Goal: Check status: Check status

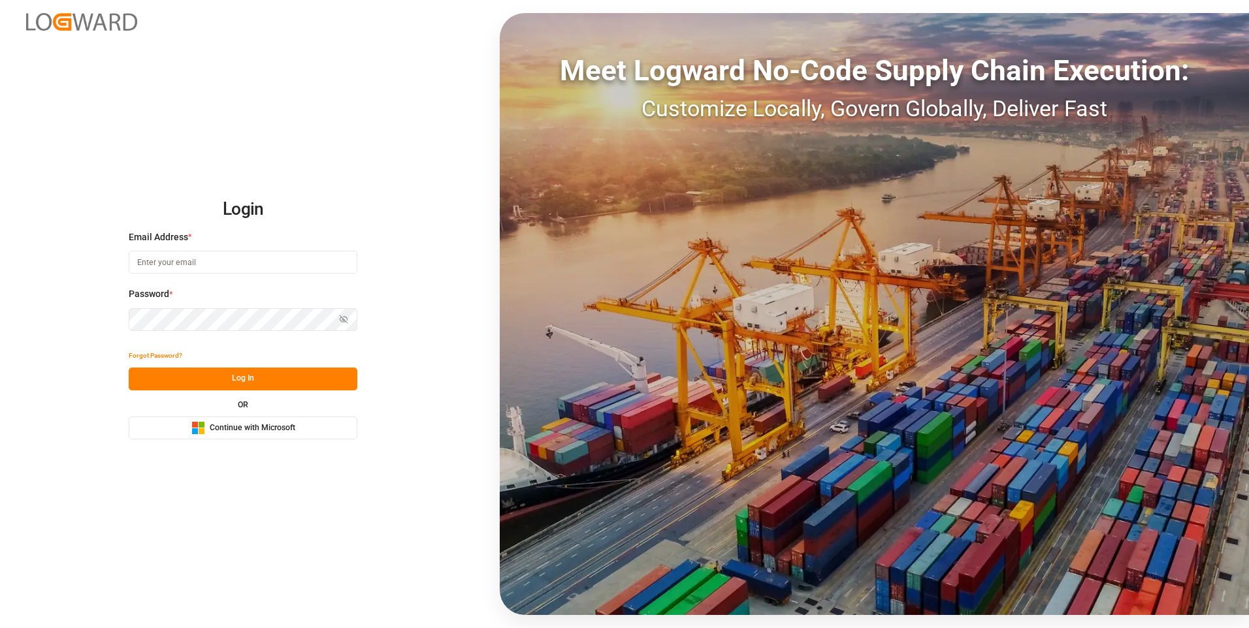
type input "[PERSON_NAME][EMAIL_ADDRESS][PERSON_NAME][DOMAIN_NAME]"
click at [255, 377] on button "Log In" at bounding box center [243, 379] width 229 height 23
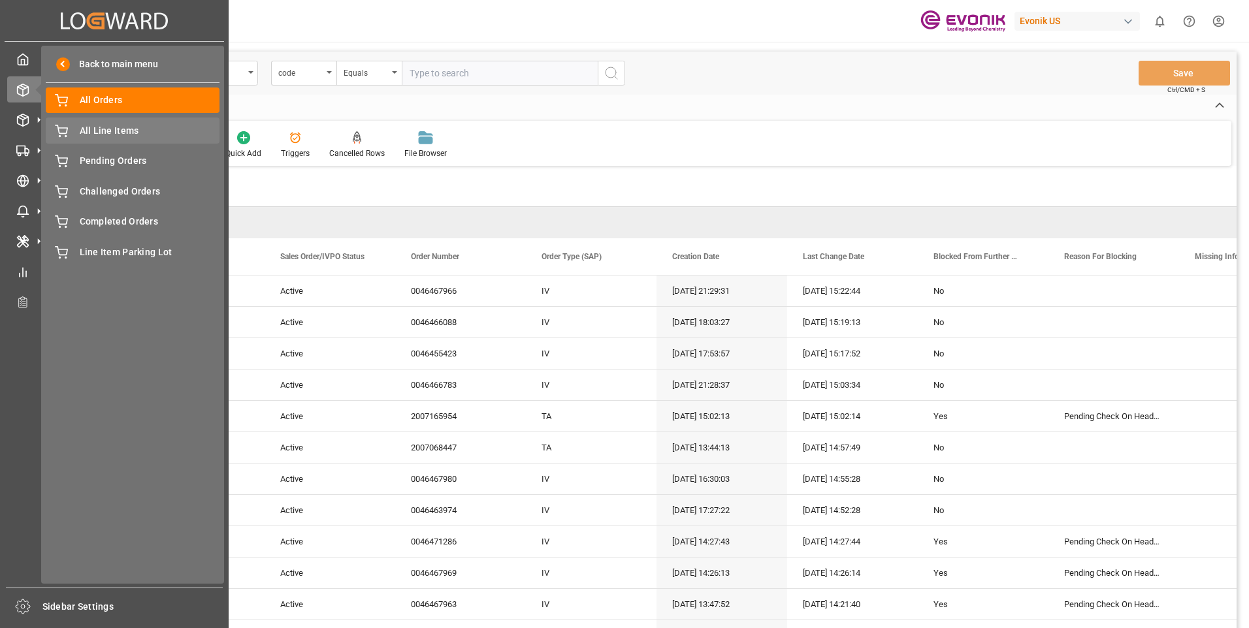
click at [107, 127] on span "All Line Items" at bounding box center [150, 131] width 140 height 14
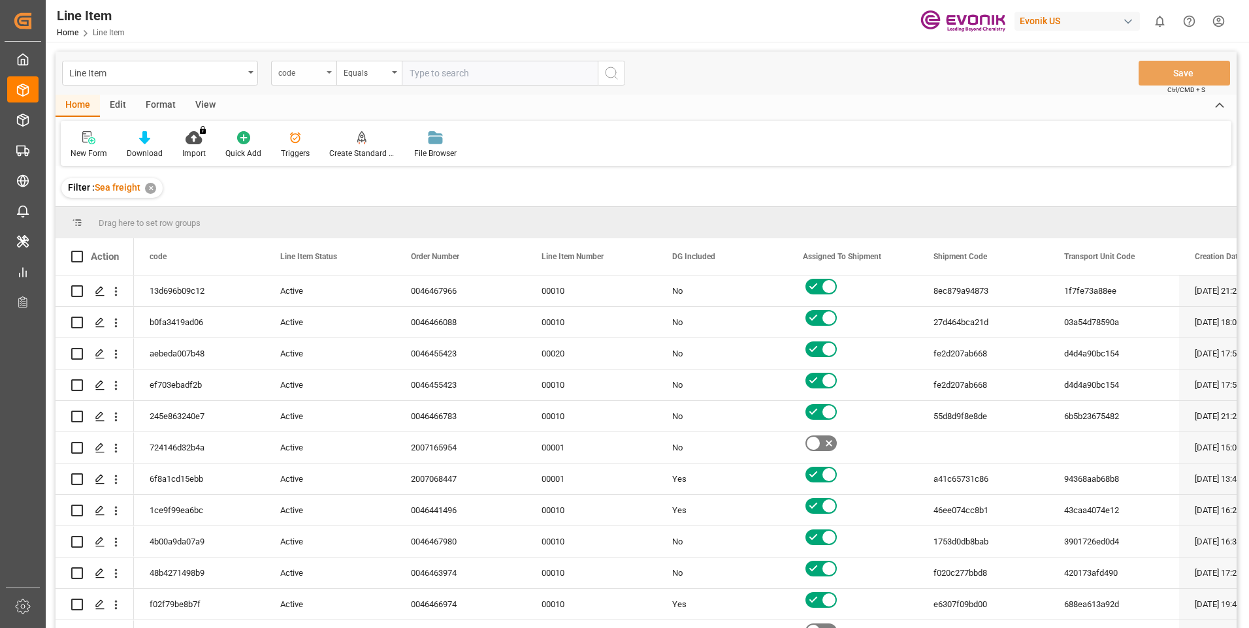
click at [328, 72] on icon "open menu" at bounding box center [329, 72] width 5 height 3
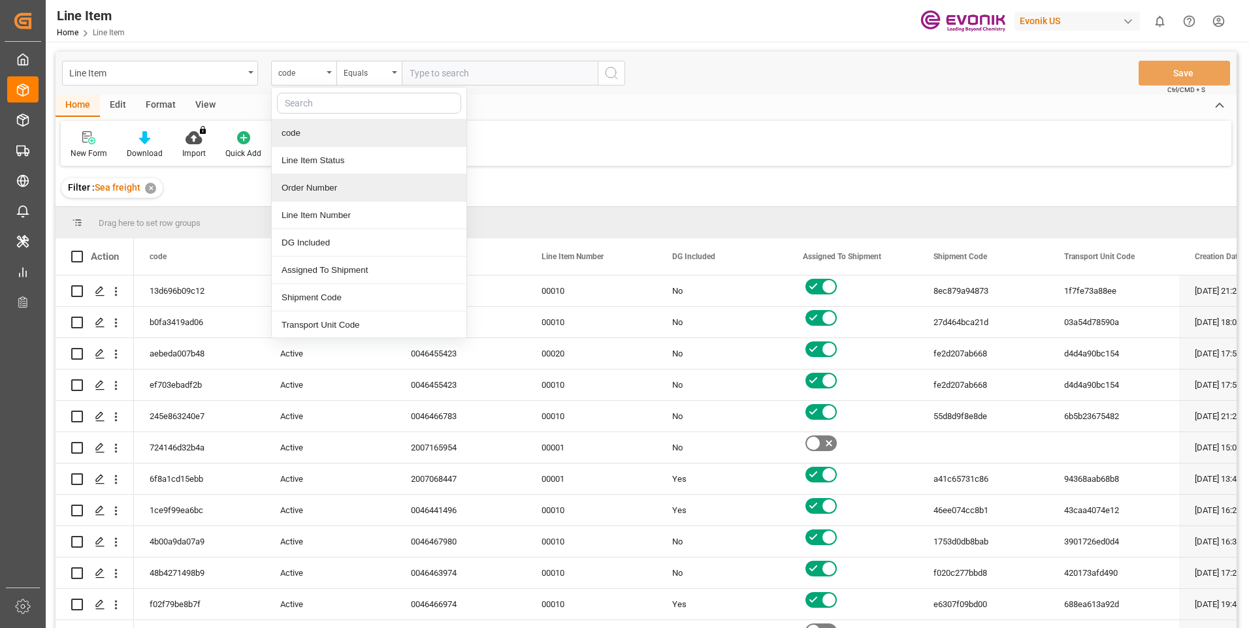
click at [310, 185] on div "Order Number" at bounding box center [369, 187] width 195 height 27
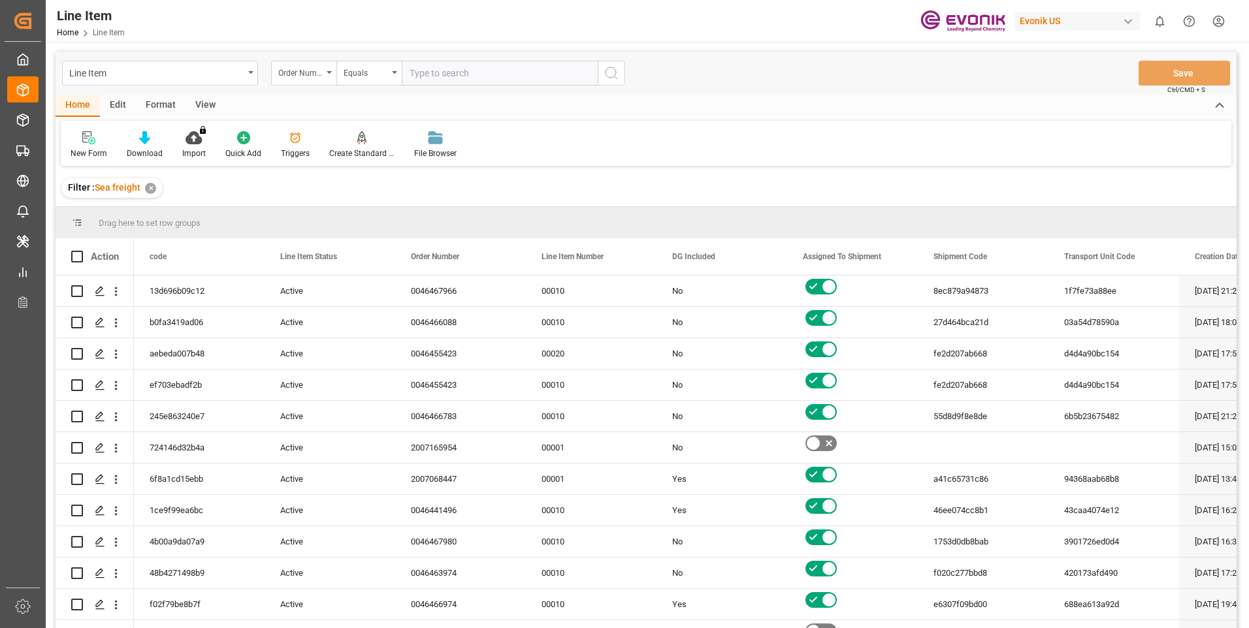
click at [501, 74] on input "text" at bounding box center [500, 73] width 196 height 25
paste input "4709864847"
type input "4709864847"
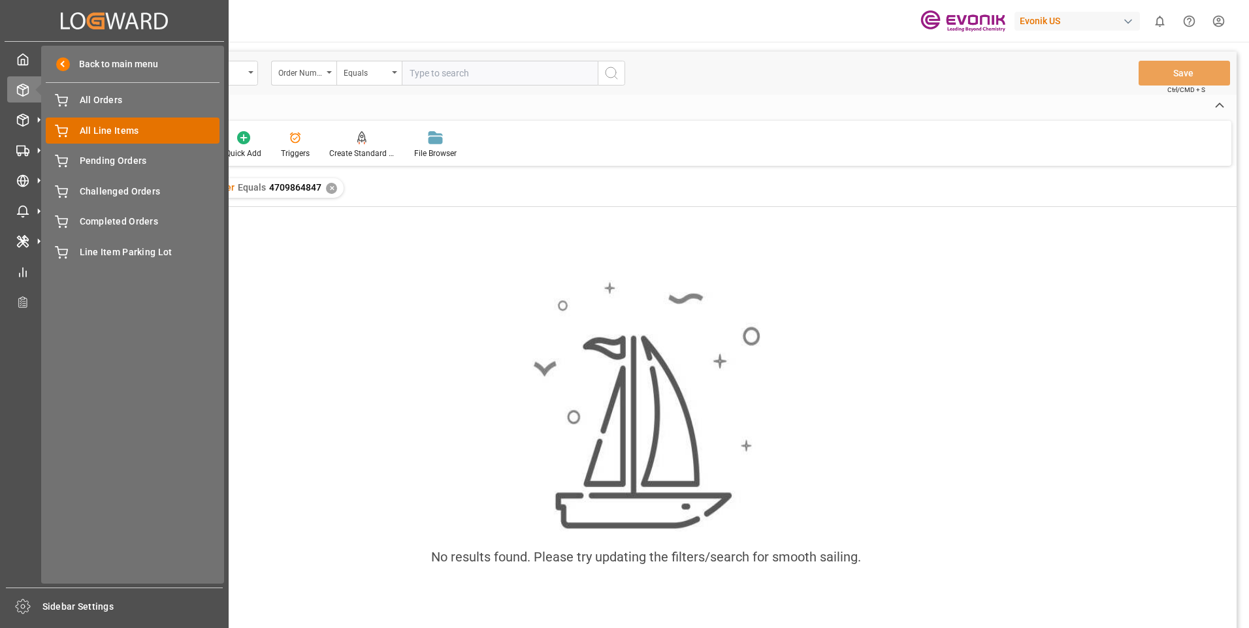
click at [72, 129] on div "All Line Items All Line Items" at bounding box center [133, 130] width 174 height 25
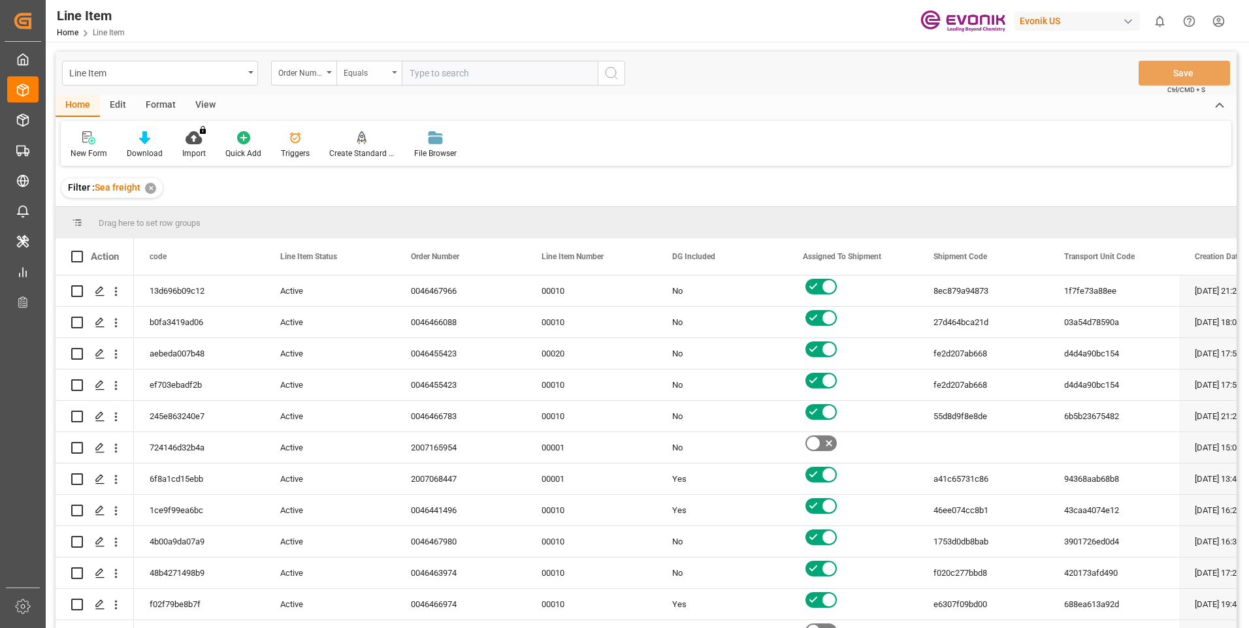
click at [396, 73] on icon "open menu" at bounding box center [394, 72] width 5 height 3
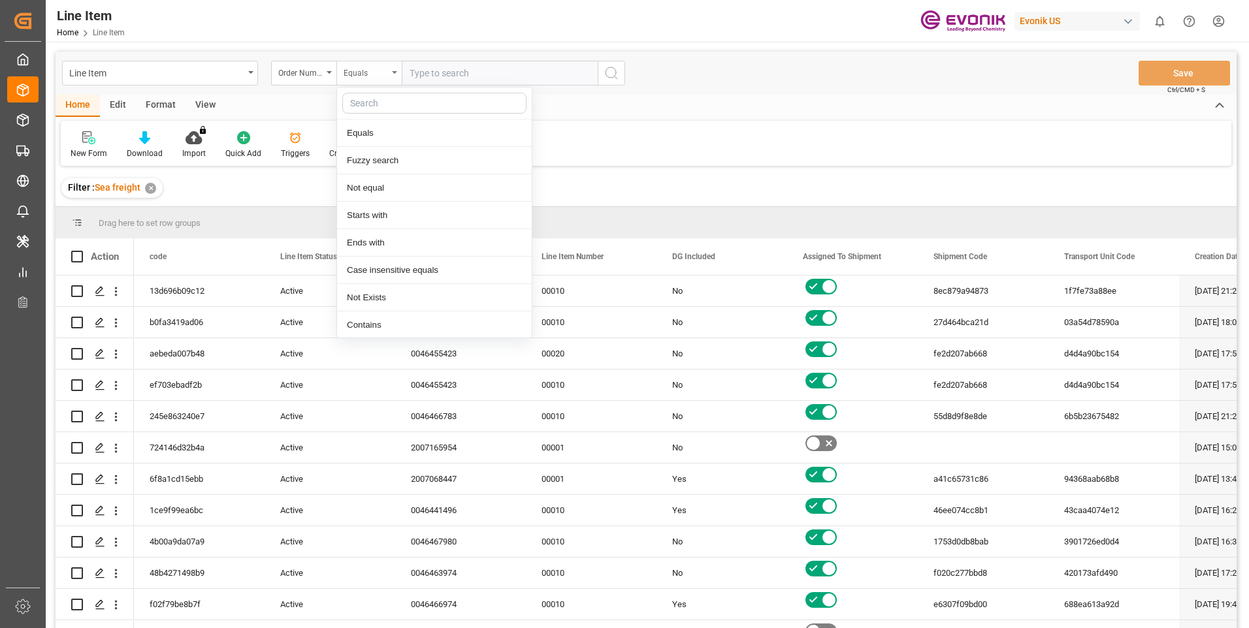
click at [396, 73] on icon "close menu" at bounding box center [394, 72] width 5 height 3
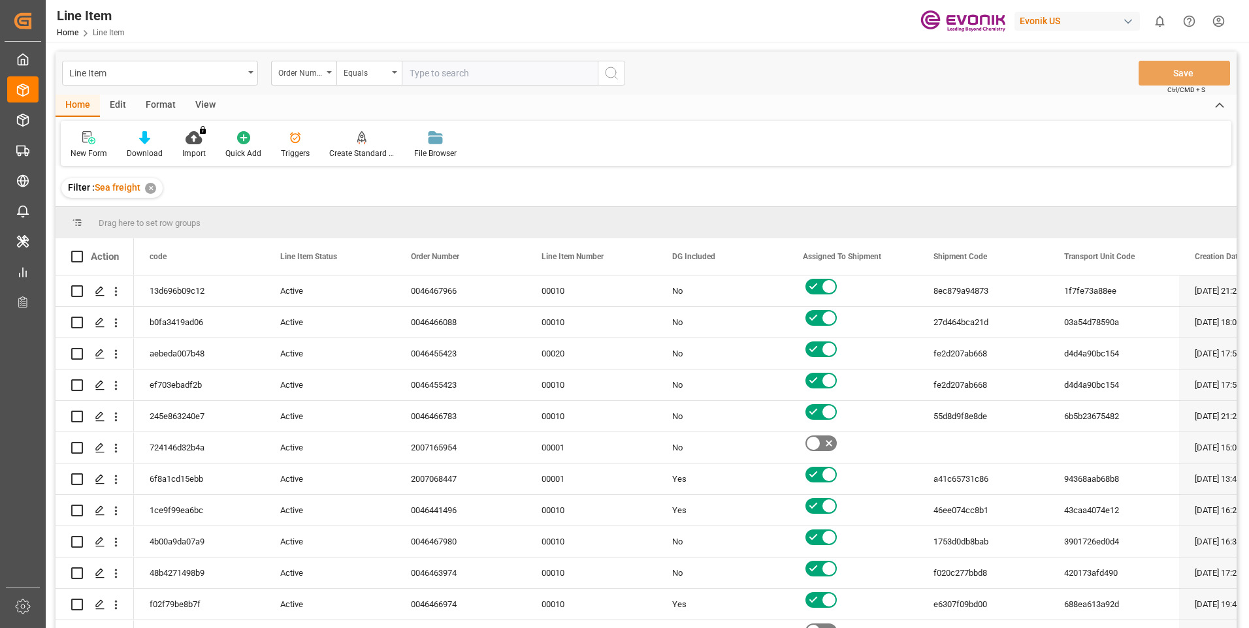
click at [485, 72] on input "text" at bounding box center [500, 73] width 196 height 25
paste input "4709864847"
type input "4709864847"
